Goal: Entertainment & Leisure: Browse casually

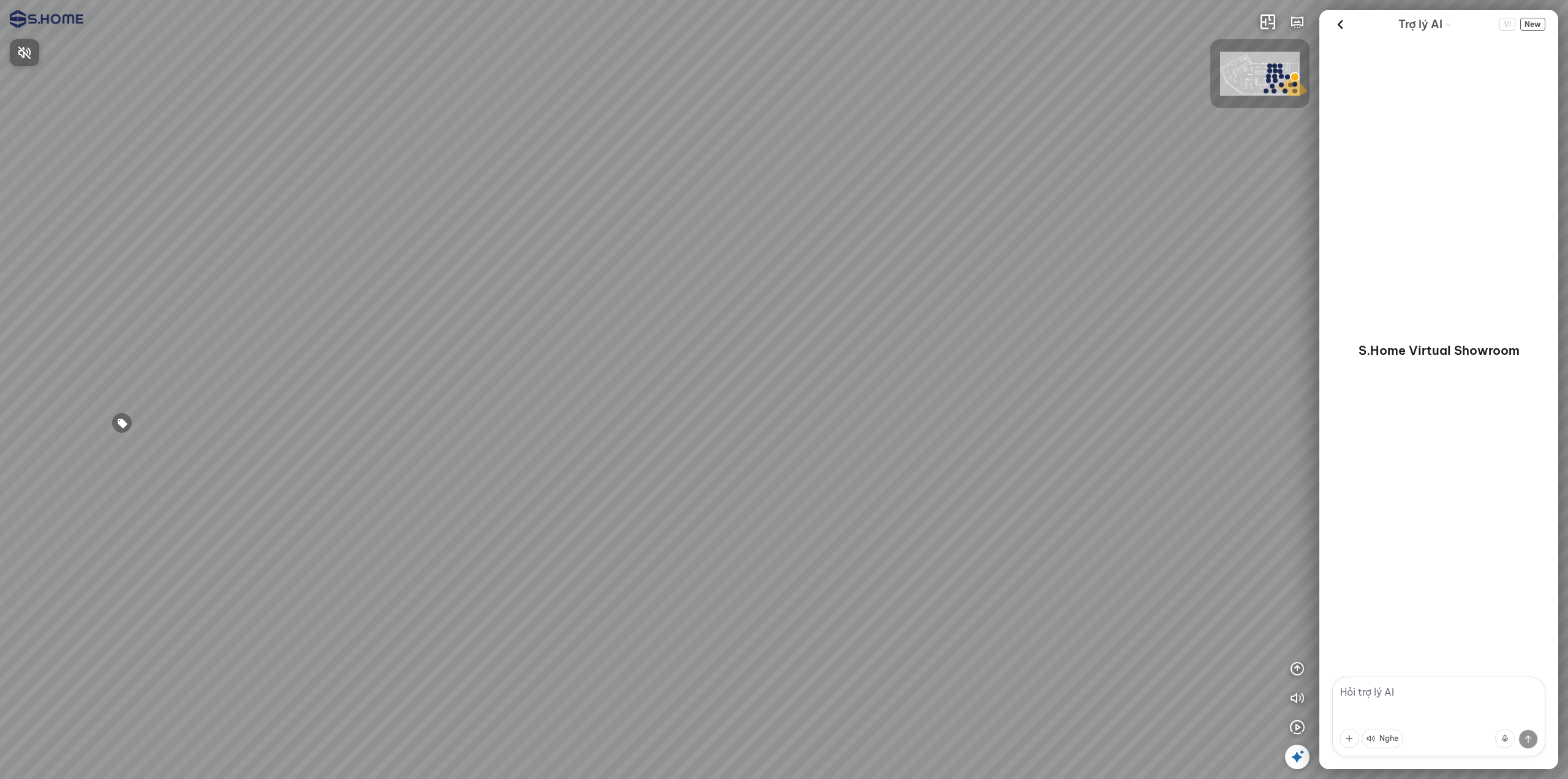
click at [841, 326] on div at bounding box center [784, 389] width 1568 height 779
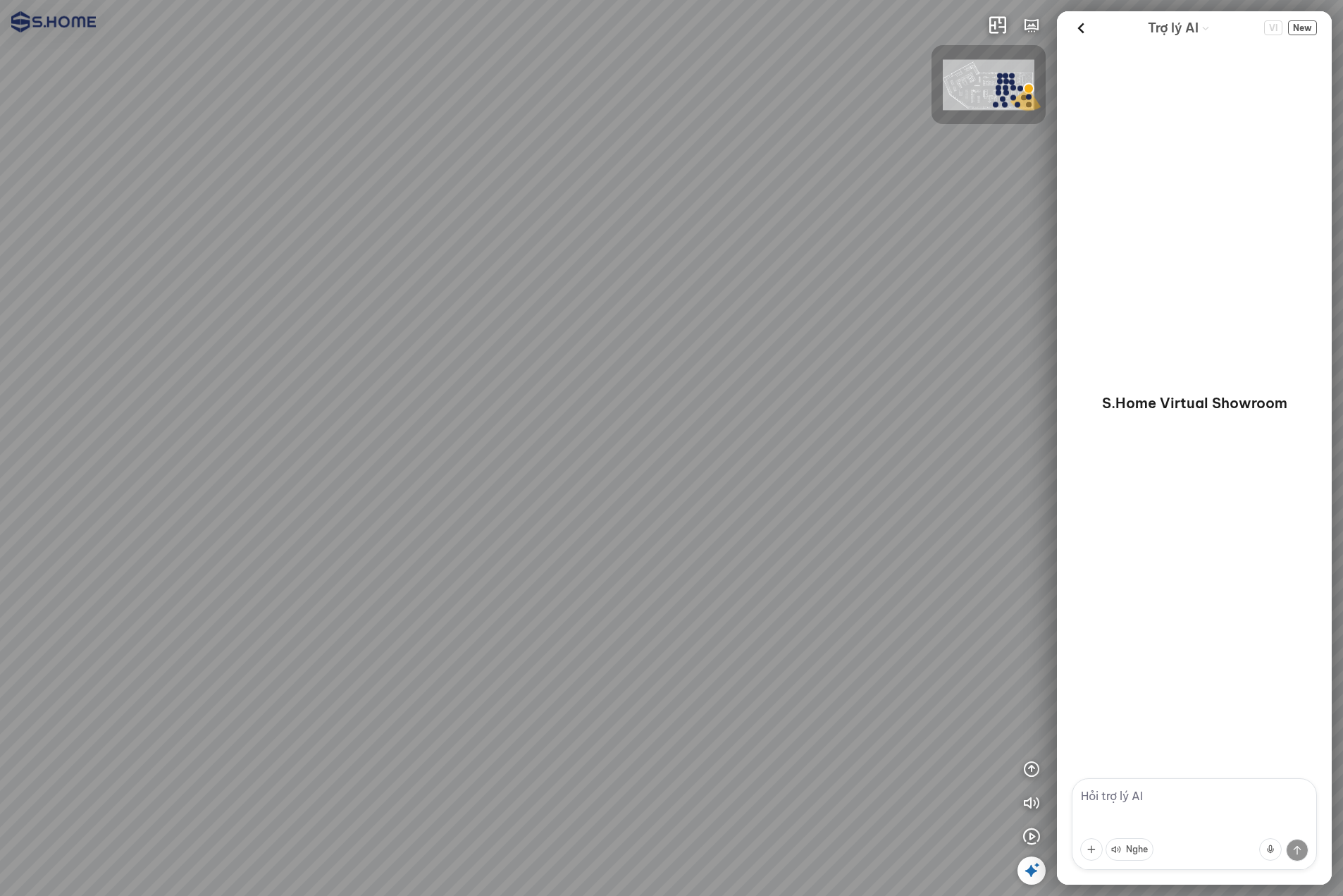
click at [340, 35] on div at bounding box center [672, 448] width 1343 height 896
click at [606, 41] on div at bounding box center [672, 448] width 1343 height 896
click at [287, 130] on div at bounding box center [672, 448] width 1343 height 896
click at [1035, 800] on icon "button" at bounding box center [1032, 802] width 17 height 17
click at [1072, 27] on icon at bounding box center [1081, 28] width 21 height 21
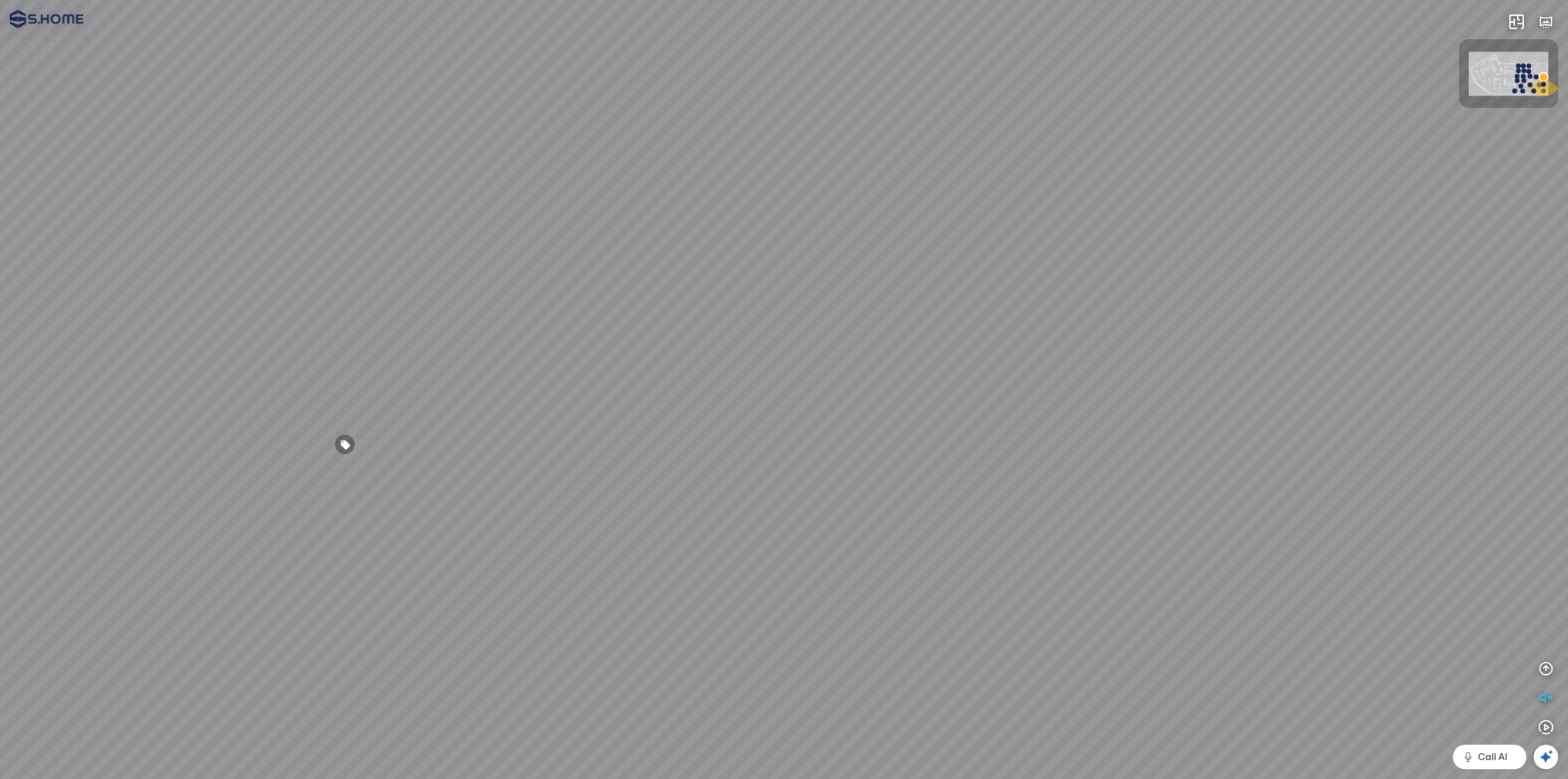
click at [1166, 53] on img at bounding box center [1508, 74] width 79 height 44
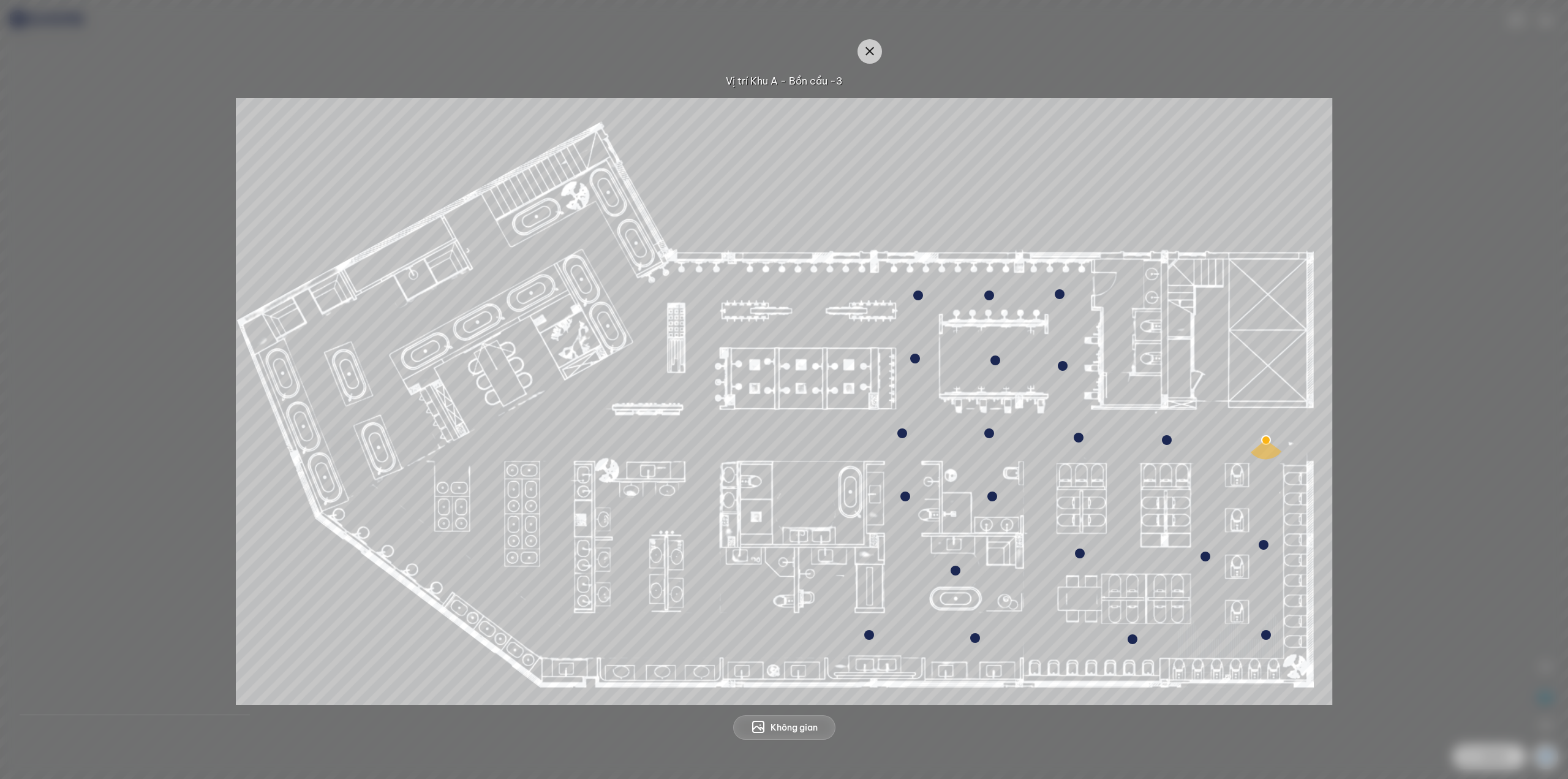
click at [1118, 151] on img at bounding box center [784, 401] width 1096 height 606
click at [869, 47] on icon "button" at bounding box center [869, 51] width 14 height 14
